Goal: Obtain resource: Obtain resource

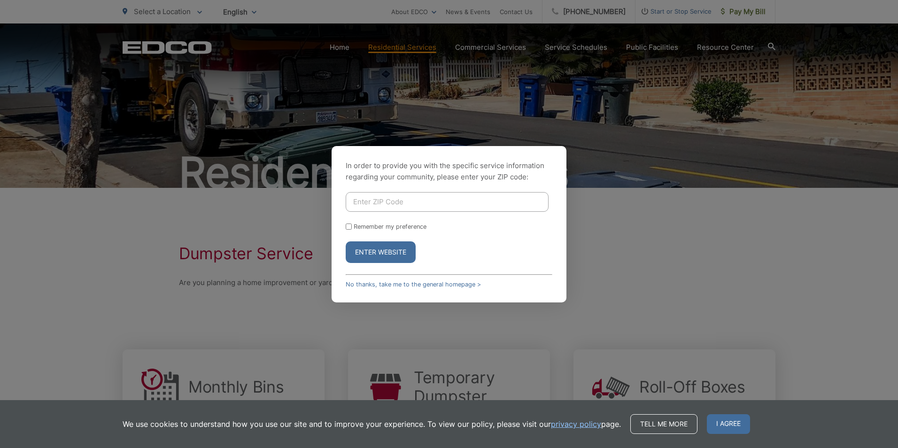
click at [401, 203] on input "Enter ZIP Code" at bounding box center [447, 202] width 203 height 20
type input "92064"
click at [392, 246] on button "Enter Website" at bounding box center [381, 252] width 70 height 22
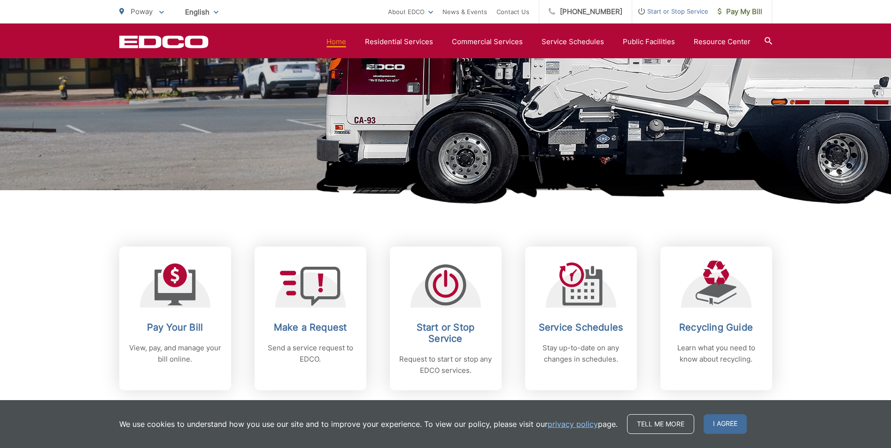
scroll to position [282, 0]
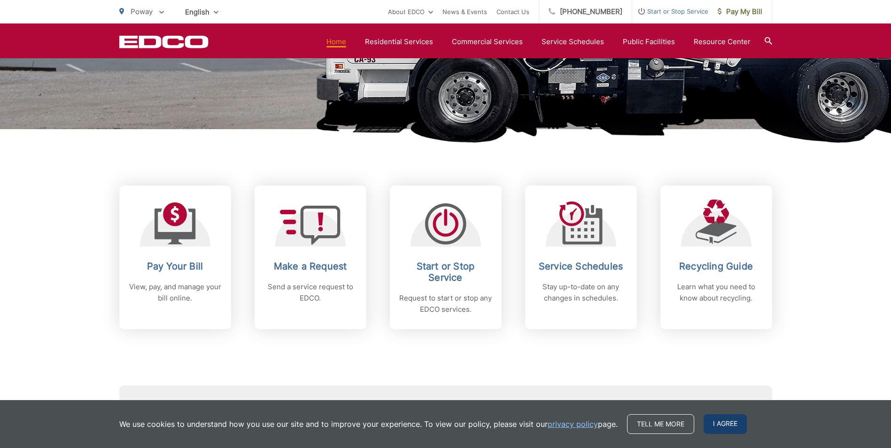
click at [725, 420] on span "I agree" at bounding box center [725, 424] width 43 height 20
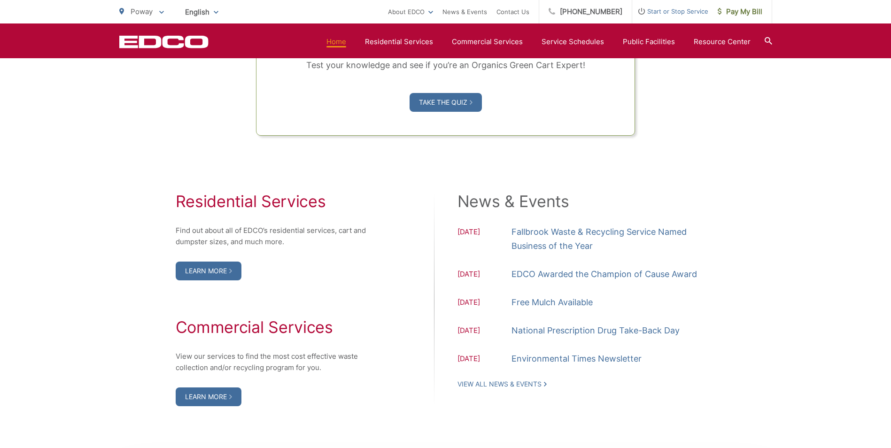
scroll to position [892, 0]
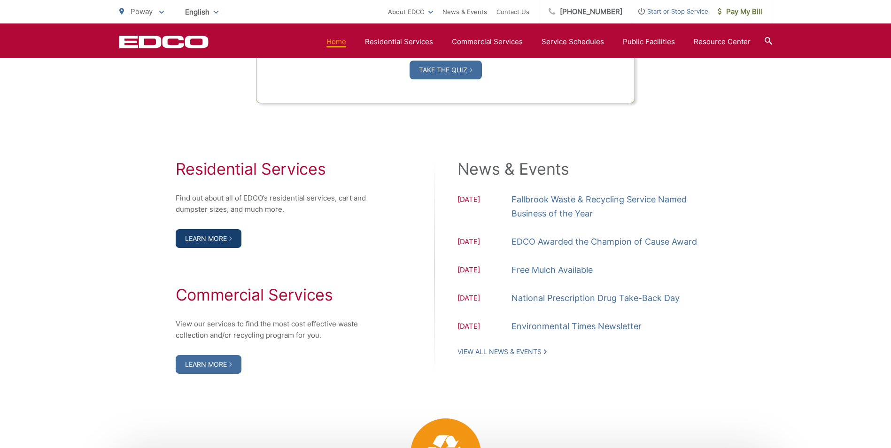
click at [205, 241] on link "Learn More" at bounding box center [209, 238] width 66 height 19
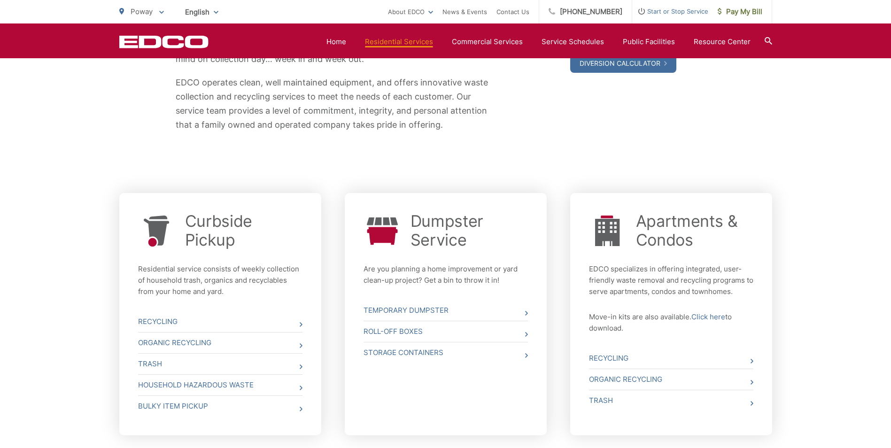
scroll to position [235, 0]
click at [396, 331] on link "Roll-Off Boxes" at bounding box center [446, 331] width 164 height 21
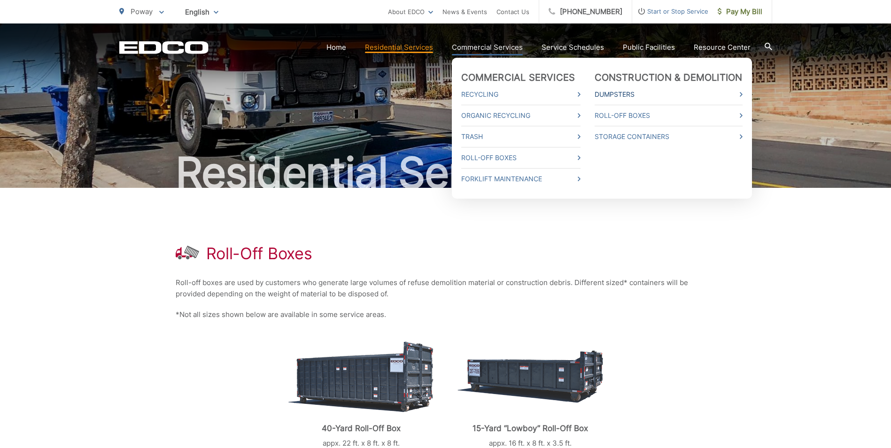
click at [621, 93] on link "Dumpsters" at bounding box center [669, 94] width 148 height 11
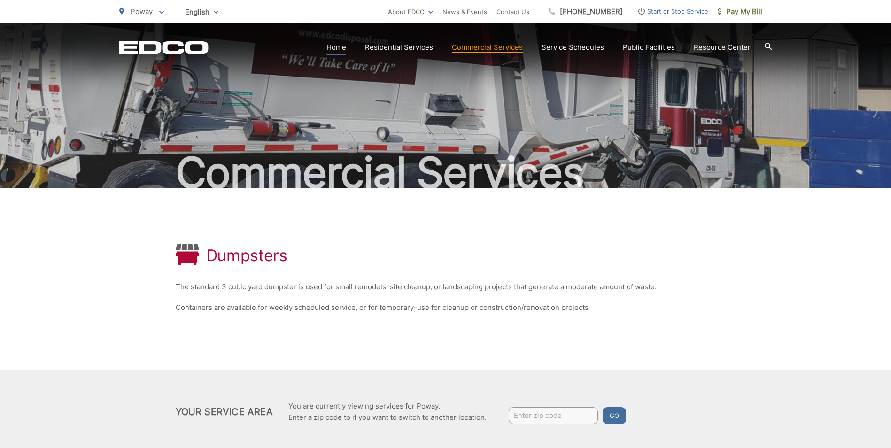
click at [341, 48] on link "Home" at bounding box center [336, 47] width 20 height 11
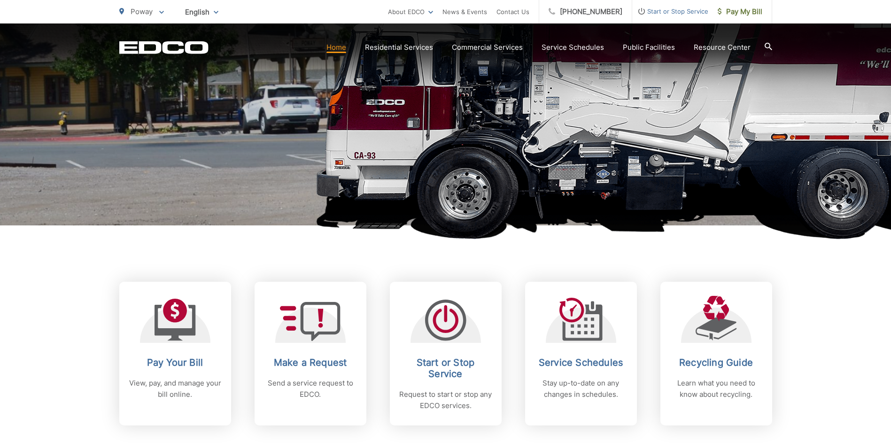
scroll to position [235, 0]
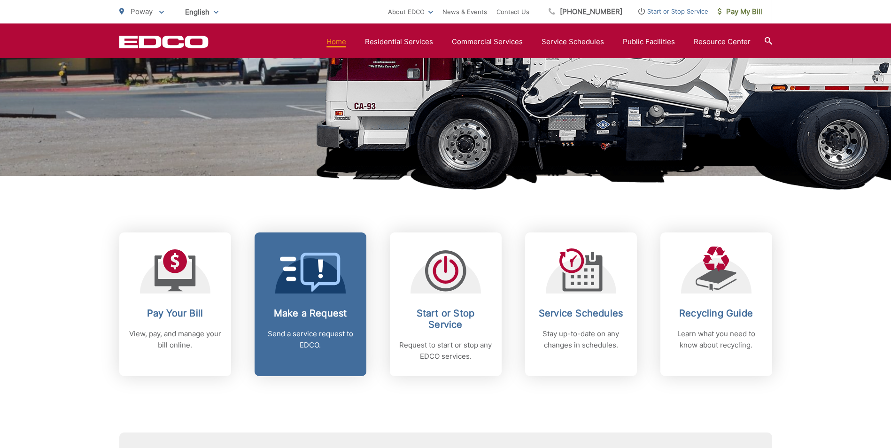
click at [304, 316] on h2 "Make a Request" at bounding box center [310, 313] width 93 height 11
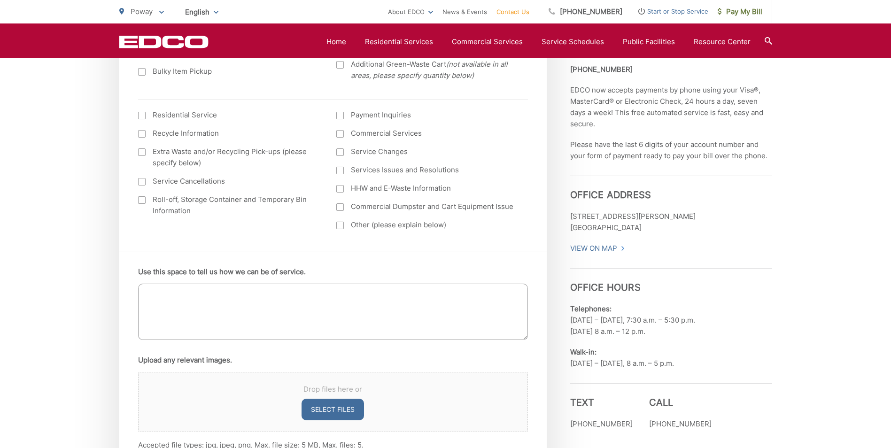
scroll to position [470, 0]
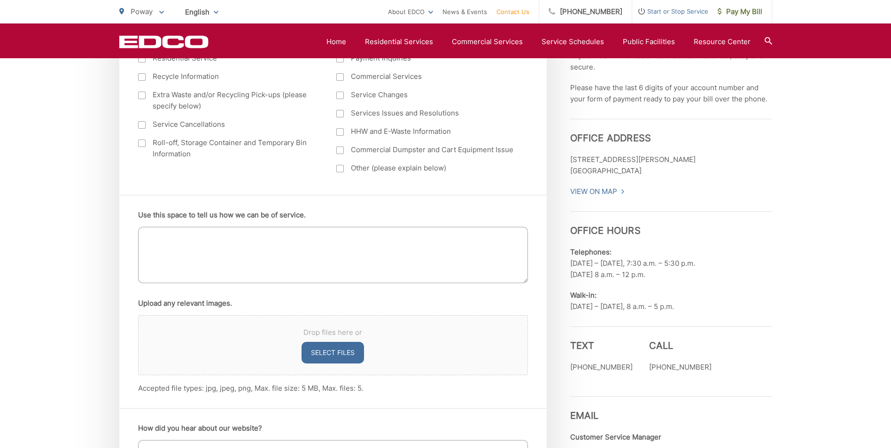
click at [142, 140] on div at bounding box center [142, 143] width 8 height 8
click at [0, 0] on input "Roll-off, Storage Container and Temporary Bin Information" at bounding box center [0, 0] width 0 height 0
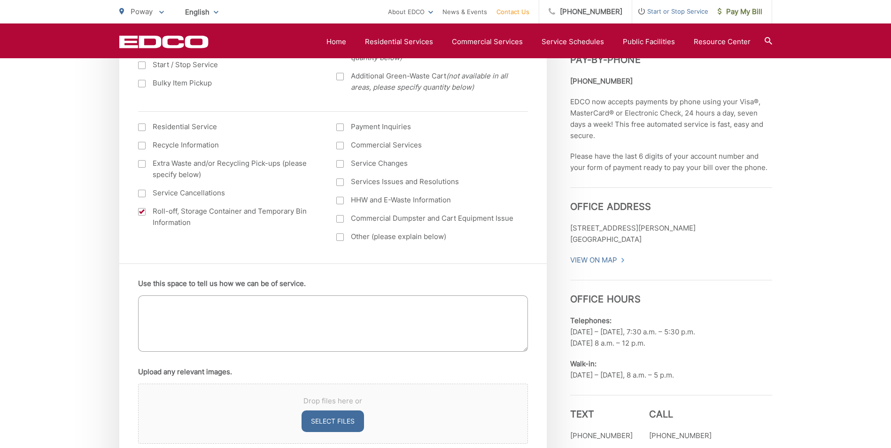
scroll to position [423, 0]
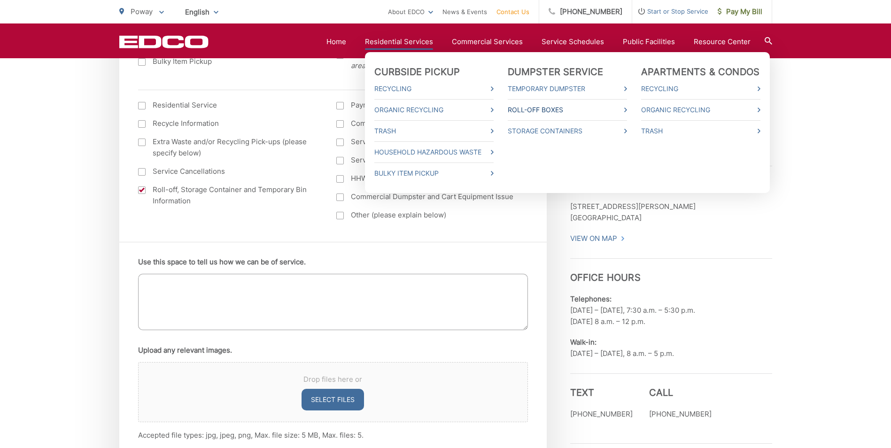
click at [548, 108] on link "Roll-Off Boxes" at bounding box center [567, 109] width 119 height 11
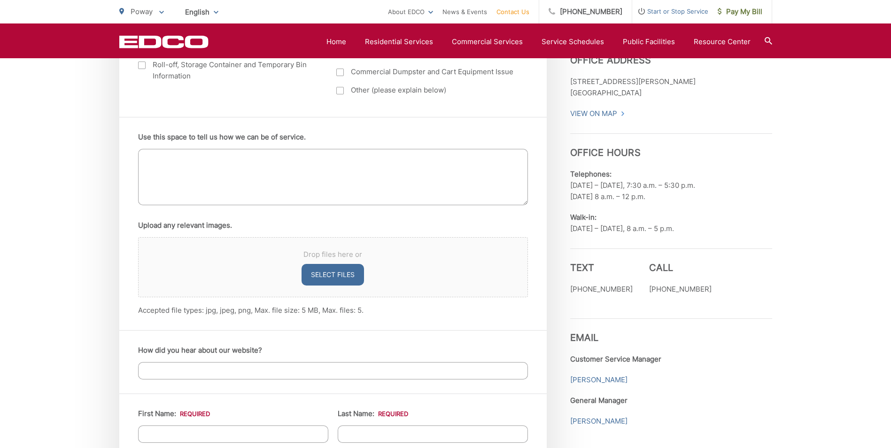
scroll to position [541, 0]
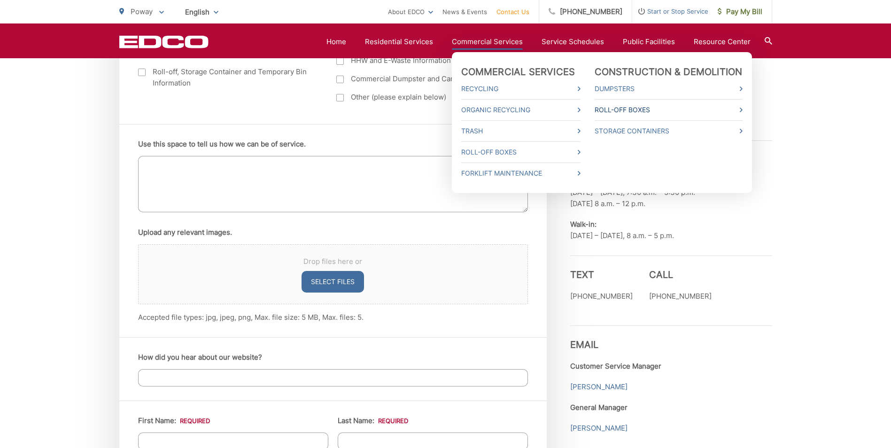
click at [629, 110] on link "Roll-Off Boxes" at bounding box center [669, 109] width 148 height 11
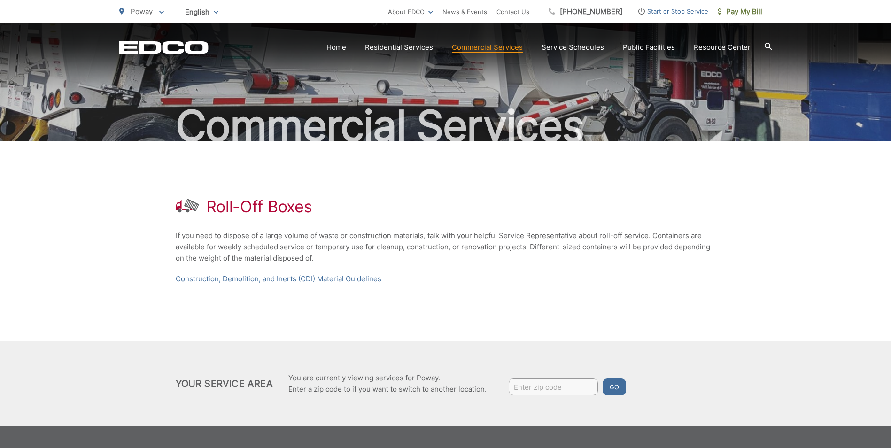
scroll to position [36, 0]
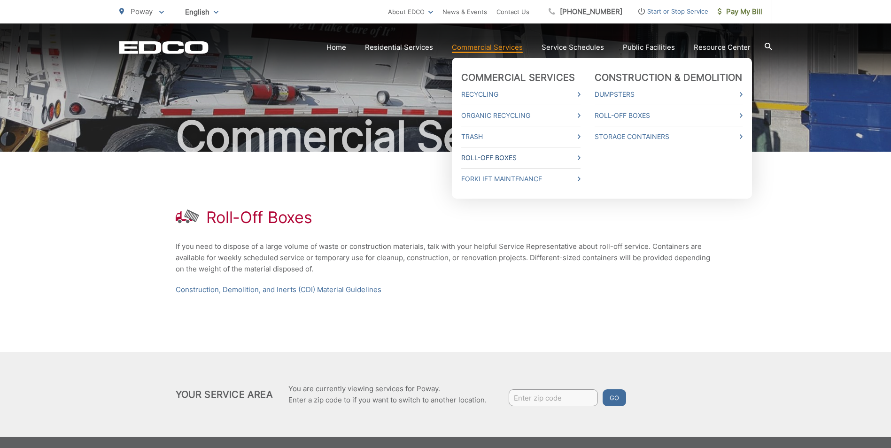
click at [486, 153] on link "Roll-Off Boxes" at bounding box center [520, 157] width 119 height 11
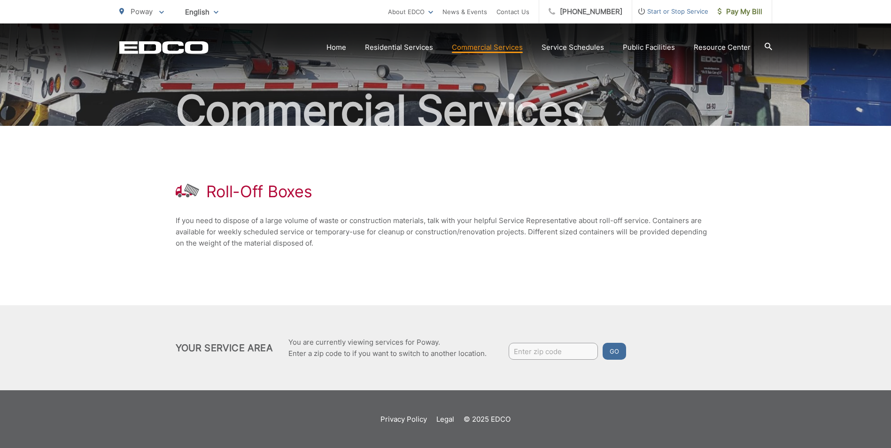
scroll to position [62, 0]
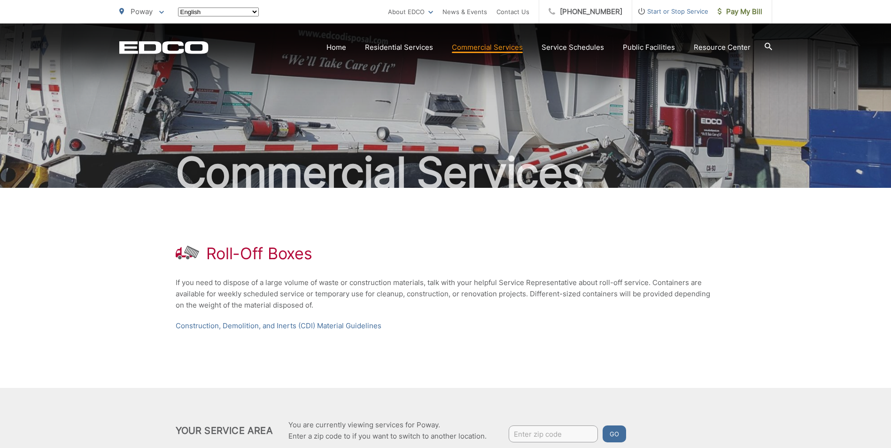
scroll to position [36, 0]
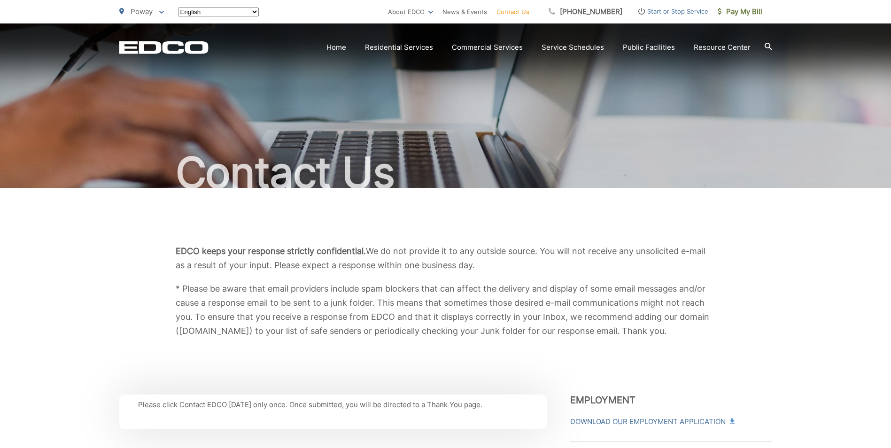
scroll to position [541, 0]
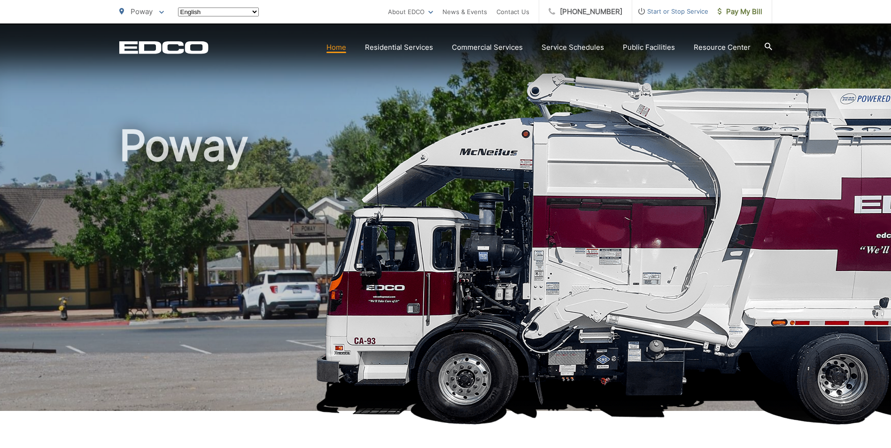
scroll to position [235, 0]
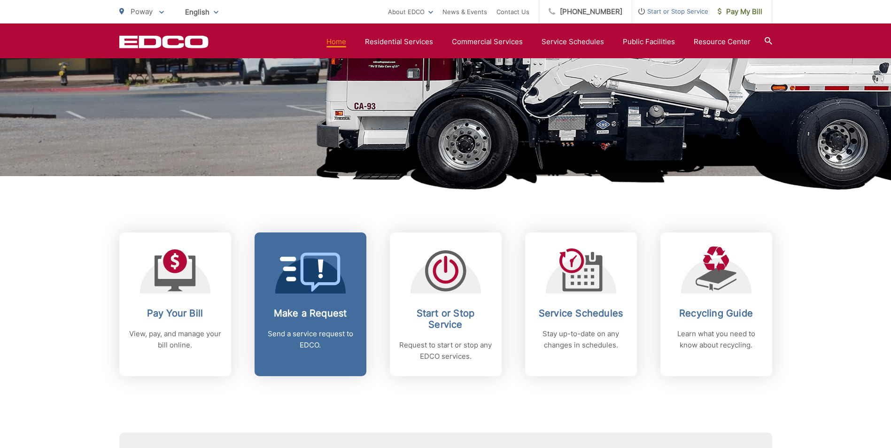
click at [292, 330] on p "Send a service request to EDCO." at bounding box center [310, 339] width 93 height 23
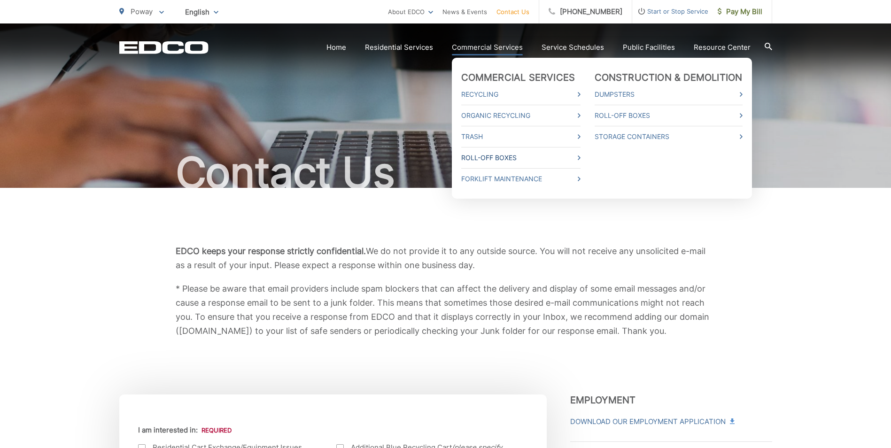
click at [490, 156] on link "Roll-Off Boxes" at bounding box center [520, 157] width 119 height 11
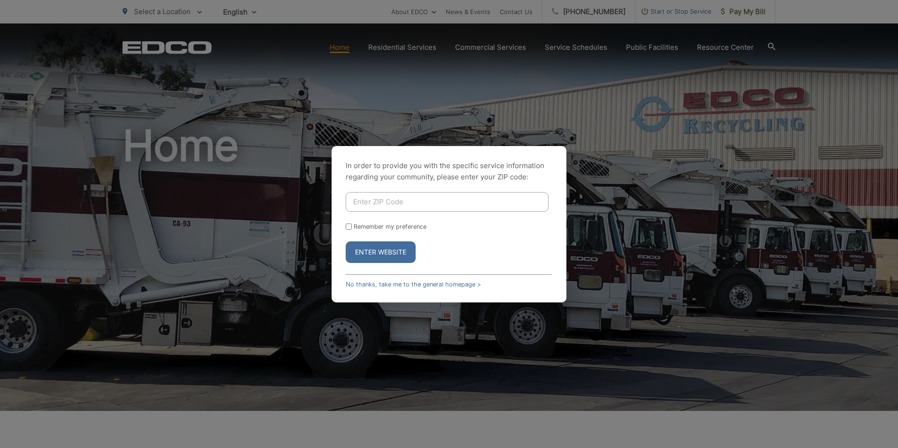
click at [385, 202] on input "Enter ZIP Code" at bounding box center [447, 202] width 203 height 20
type input "92064"
click at [372, 253] on button "Enter Website" at bounding box center [381, 252] width 70 height 22
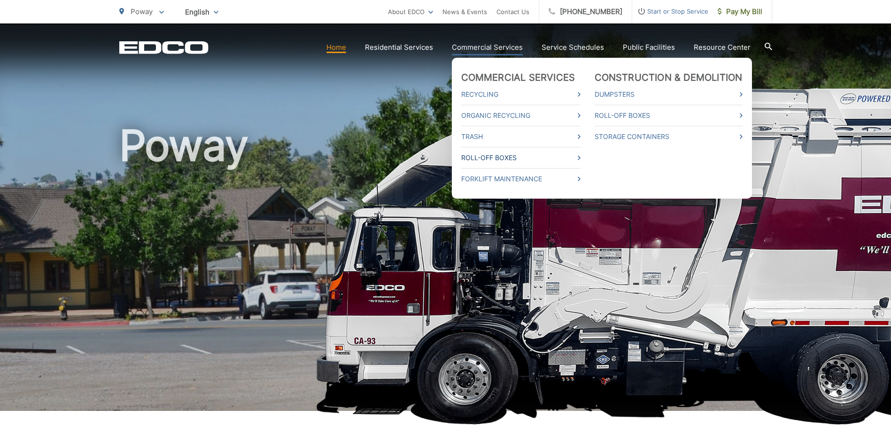
click at [487, 159] on link "Roll-Off Boxes" at bounding box center [520, 157] width 119 height 11
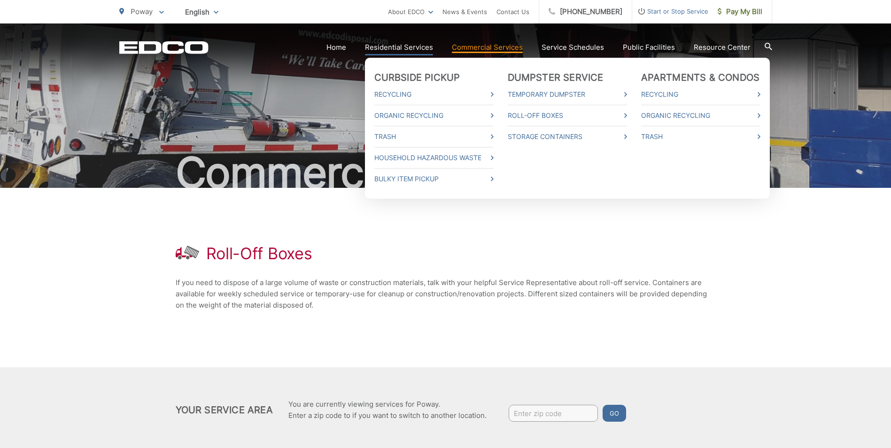
click at [398, 42] on link "Residential Services" at bounding box center [399, 47] width 68 height 11
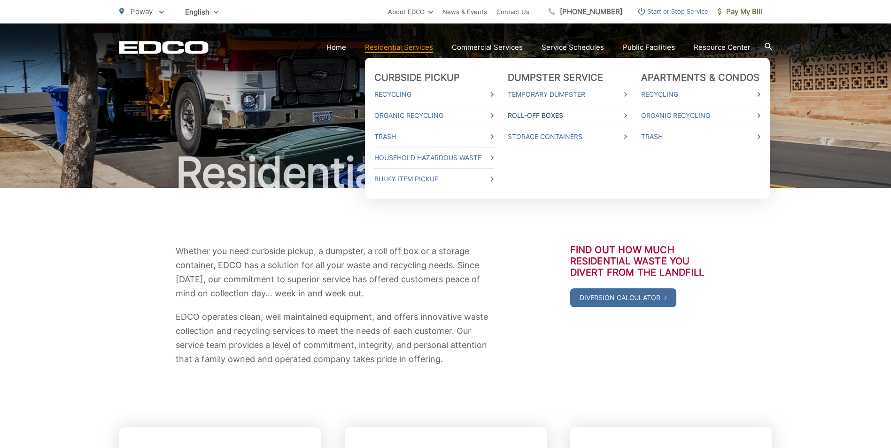
click at [531, 114] on link "Roll-Off Boxes" at bounding box center [567, 115] width 119 height 11
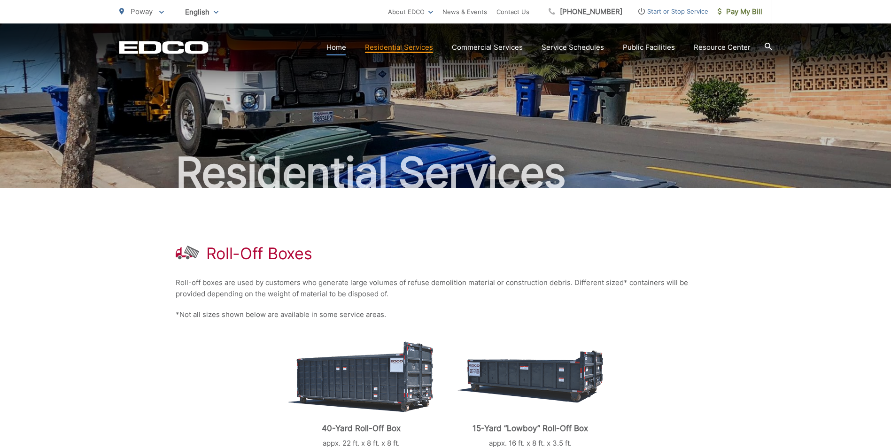
click at [333, 46] on link "Home" at bounding box center [336, 47] width 20 height 11
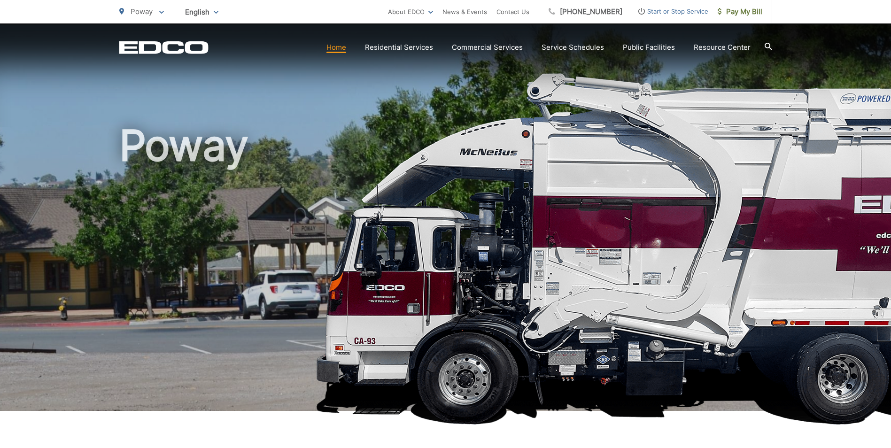
click at [341, 47] on link "Home" at bounding box center [336, 47] width 20 height 11
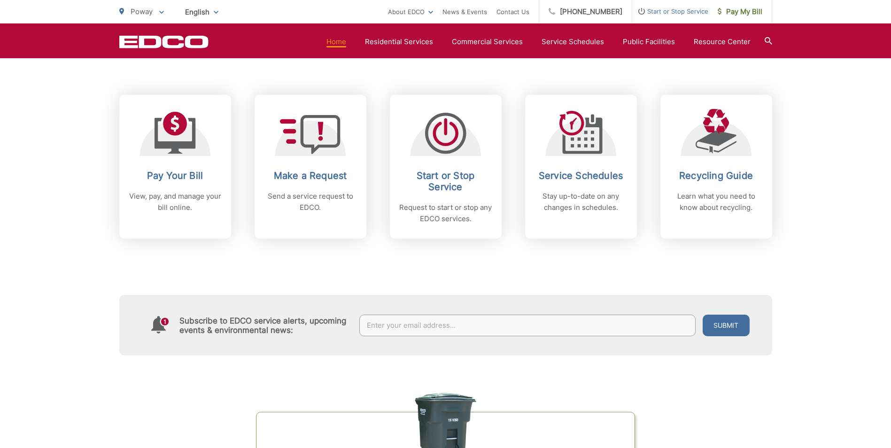
scroll to position [376, 0]
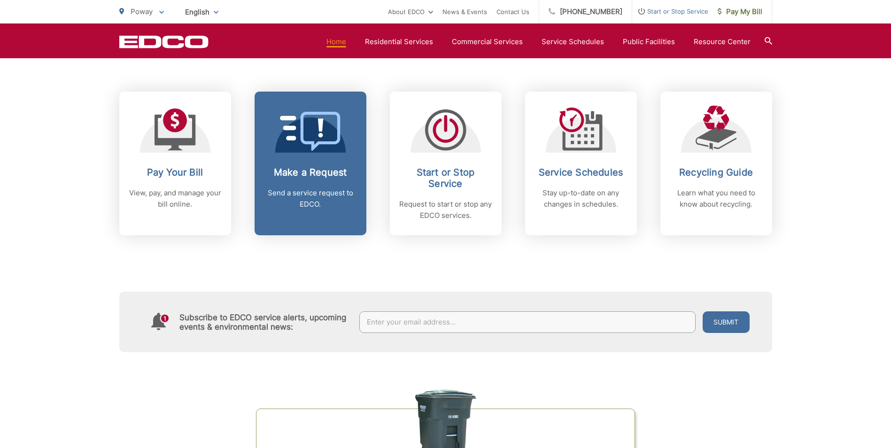
click at [305, 165] on link "Make a Request Send a service request to EDCO." at bounding box center [311, 164] width 112 height 144
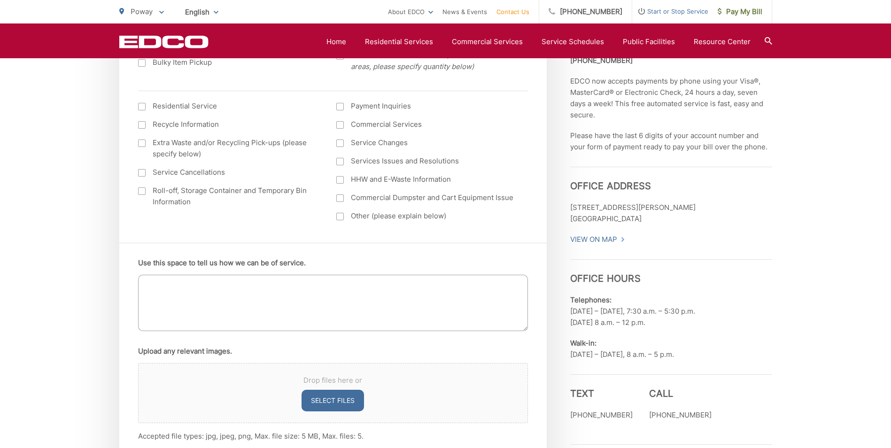
scroll to position [423, 0]
